Goal: Transaction & Acquisition: Purchase product/service

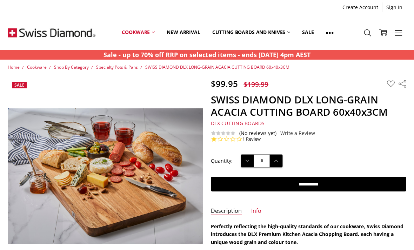
click at [127, 69] on span "Specialty Pots & Pans" at bounding box center [117, 67] width 42 height 6
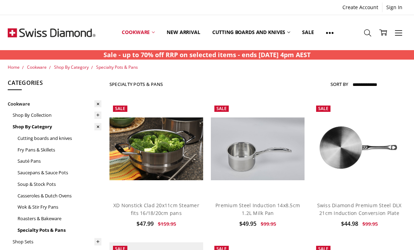
click at [64, 142] on link "Cutting boards and knives" at bounding box center [60, 139] width 84 height 12
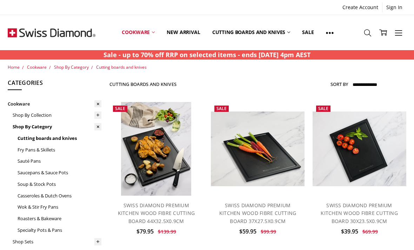
click at [152, 32] on link "Cookware" at bounding box center [138, 32] width 45 height 31
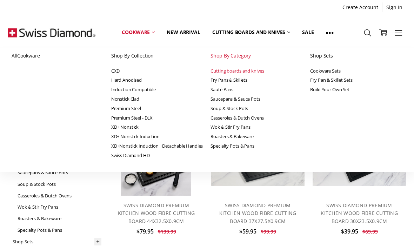
click at [255, 77] on link "Fry Pans & Skillets" at bounding box center [256, 79] width 92 height 9
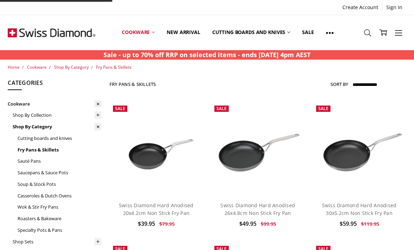
click at [157, 33] on link "Cookware" at bounding box center [138, 32] width 45 height 31
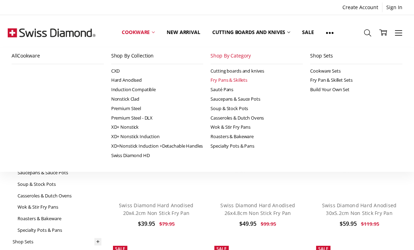
click at [258, 74] on link "Cutting boards and knives" at bounding box center [256, 70] width 92 height 9
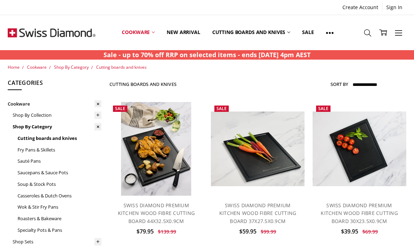
click at [367, 34] on icon at bounding box center [368, 33] width 8 height 8
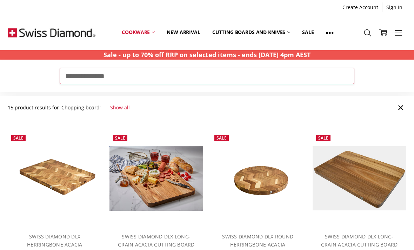
type input "**********"
click at [130, 113] on p "15 product results for 'Chopping board' Show all" at bounding box center [207, 107] width 398 height 23
click at [114, 111] on link "Show all" at bounding box center [120, 107] width 20 height 7
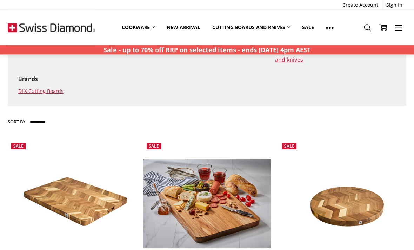
scroll to position [166, 0]
click at [209, 22] on link "Cutting boards and knives" at bounding box center [251, 27] width 90 height 15
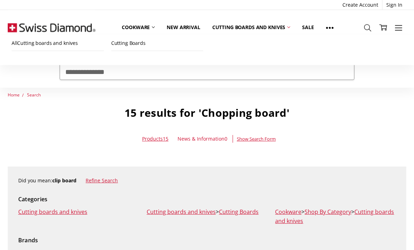
scroll to position [0, 0]
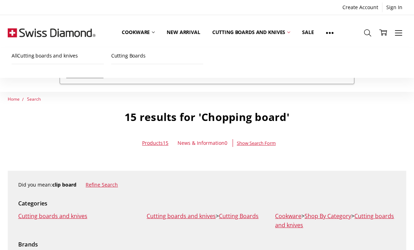
click at [350, 1] on div "Create Account Sign In" at bounding box center [207, 7] width 414 height 15
